Goal: Understand process/instructions

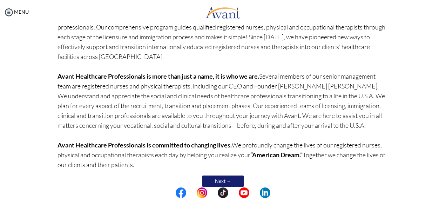
scroll to position [86, 0]
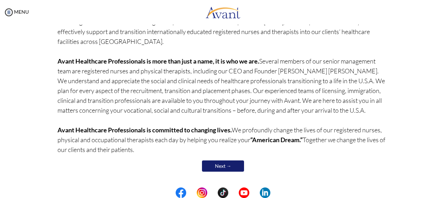
click at [215, 163] on link "Next →" at bounding box center [223, 165] width 42 height 11
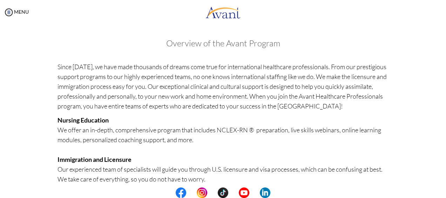
scroll to position [196, 0]
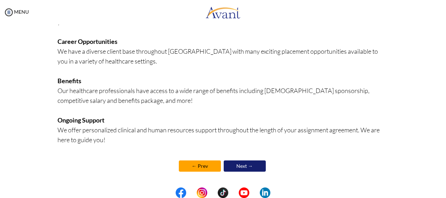
click at [229, 169] on link "Next →" at bounding box center [245, 165] width 42 height 11
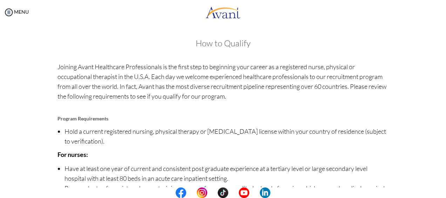
scroll to position [107, 0]
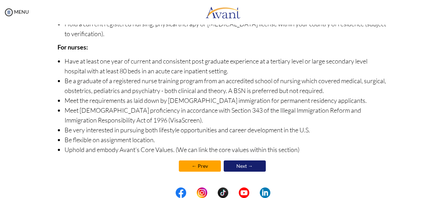
click at [234, 168] on link "Next →" at bounding box center [245, 165] width 42 height 11
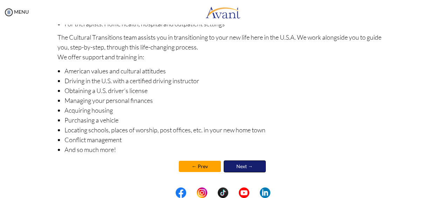
click at [234, 168] on link "Next →" at bounding box center [245, 166] width 42 height 12
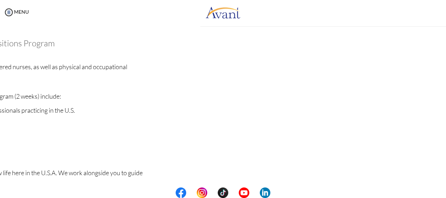
scroll to position [136, 0]
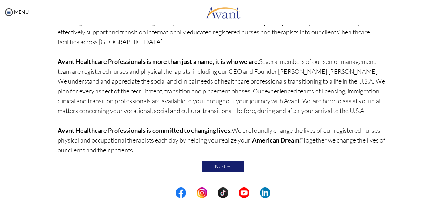
scroll to position [86, 0]
click at [214, 170] on link "Next →" at bounding box center [223, 165] width 42 height 11
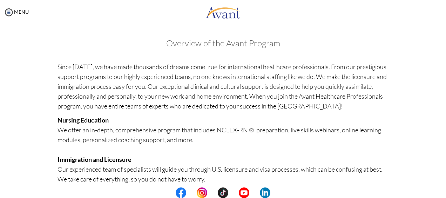
scroll to position [196, 0]
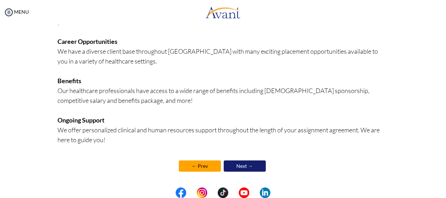
click at [233, 168] on link "Next →" at bounding box center [245, 165] width 42 height 11
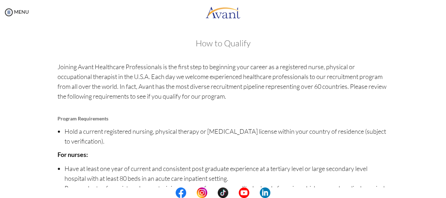
scroll to position [107, 0]
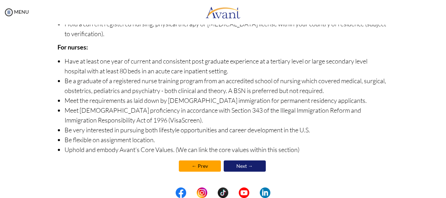
click at [235, 168] on link "Next →" at bounding box center [245, 165] width 42 height 11
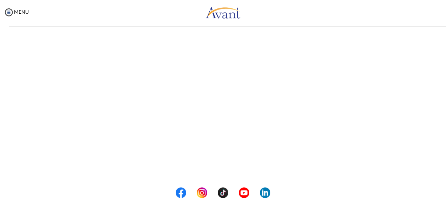
scroll to position [108, 0]
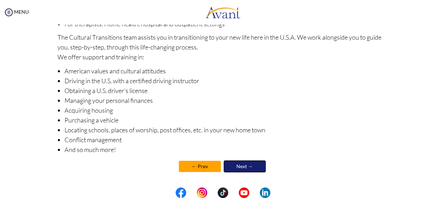
click at [235, 168] on link "Next →" at bounding box center [245, 166] width 42 height 12
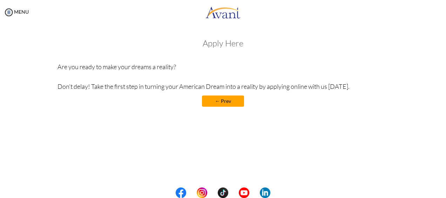
click at [229, 106] on link "← Prev" at bounding box center [223, 100] width 42 height 11
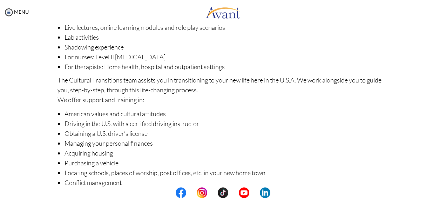
scroll to position [93, 0]
